Goal: Task Accomplishment & Management: Manage account settings

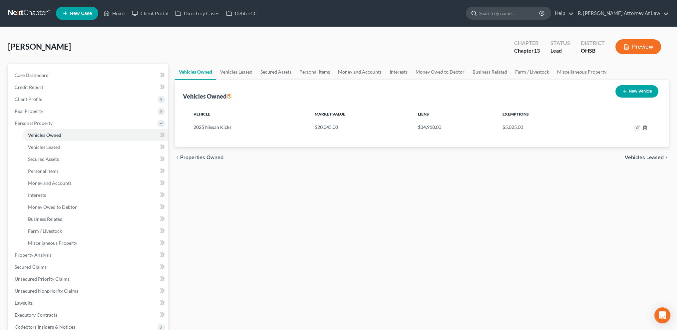
click at [504, 14] on input "search" at bounding box center [509, 13] width 61 height 12
type input "hampton"
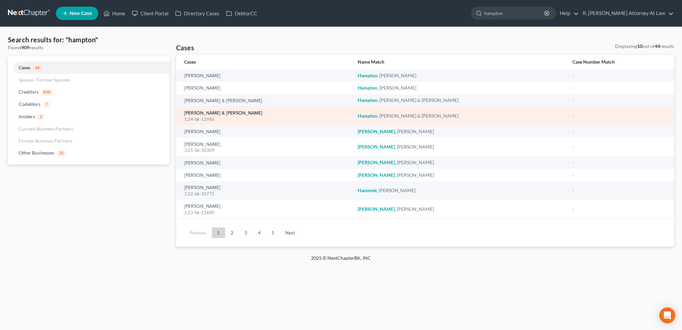
click at [194, 112] on link "[PERSON_NAME] & [PERSON_NAME]" at bounding box center [223, 113] width 78 height 5
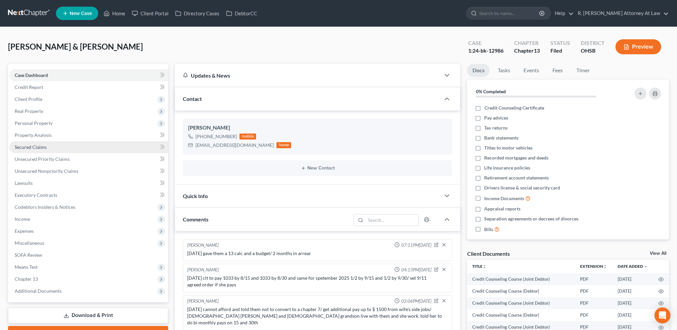
click at [27, 146] on span "Secured Claims" at bounding box center [31, 147] width 32 height 6
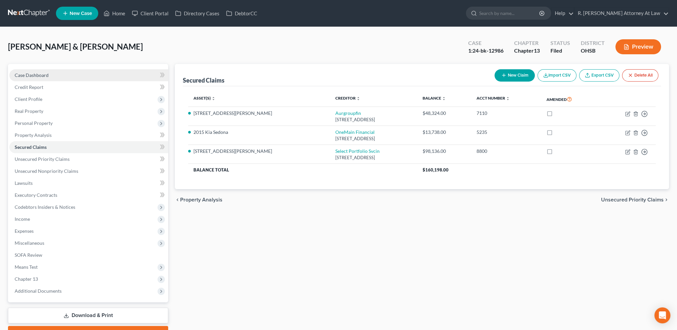
click at [31, 75] on span "Case Dashboard" at bounding box center [32, 75] width 34 height 6
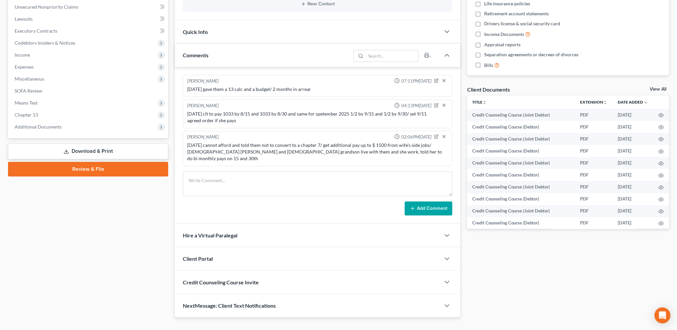
scroll to position [166, 0]
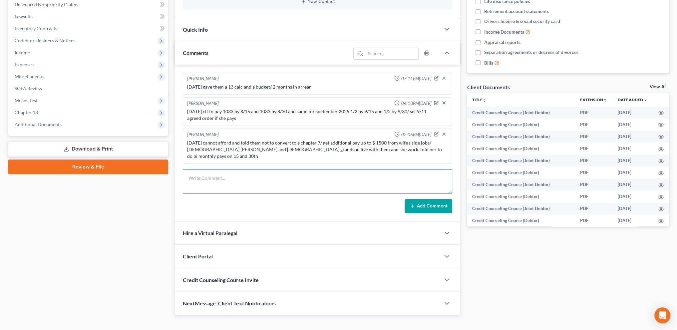
drag, startPoint x: 204, startPoint y: 172, endPoint x: 200, endPoint y: 165, distance: 7.9
click at [204, 172] on textarea at bounding box center [317, 181] width 269 height 25
type textarea "[DATE] they agreed to AO and to pay."
click at [412, 203] on icon at bounding box center [412, 205] width 5 height 5
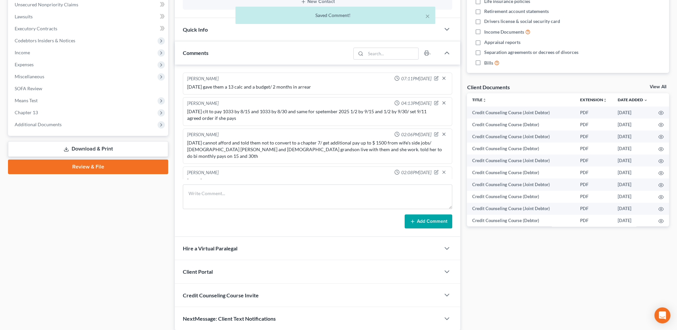
scroll to position [2, 0]
